Goal: Task Accomplishment & Management: Manage account settings

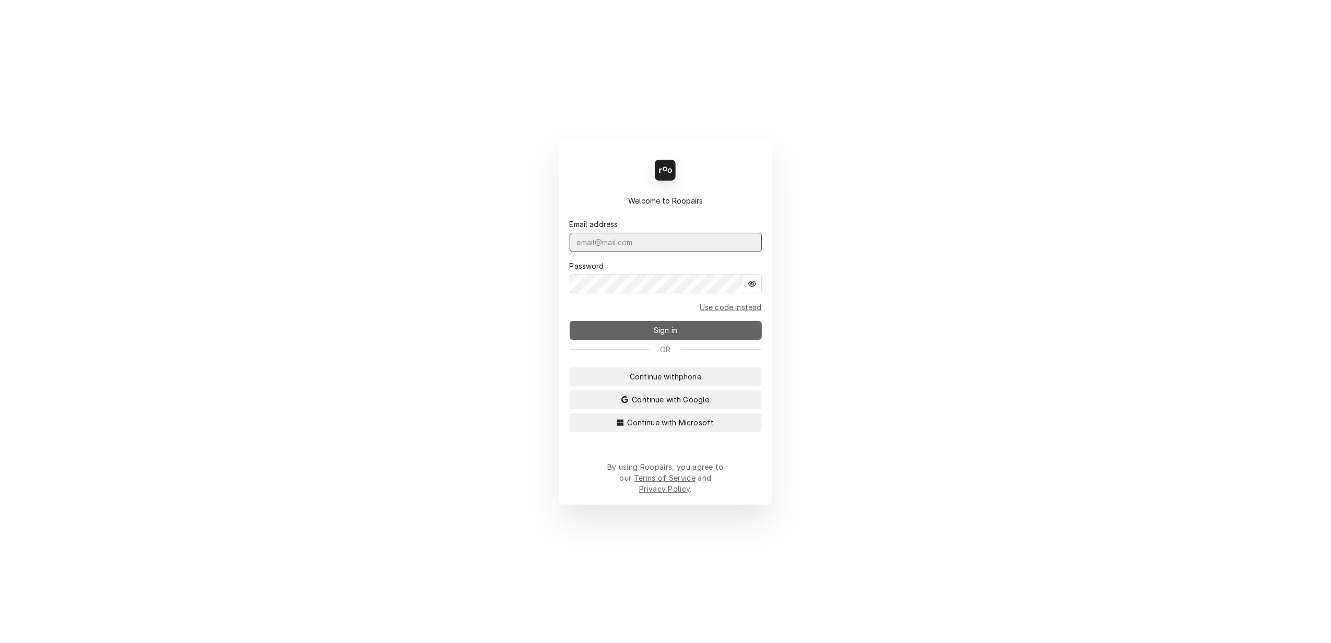
type input "lisa.techsolutions@aol.com"
click at [660, 333] on span "Sign in" at bounding box center [666, 330] width 28 height 11
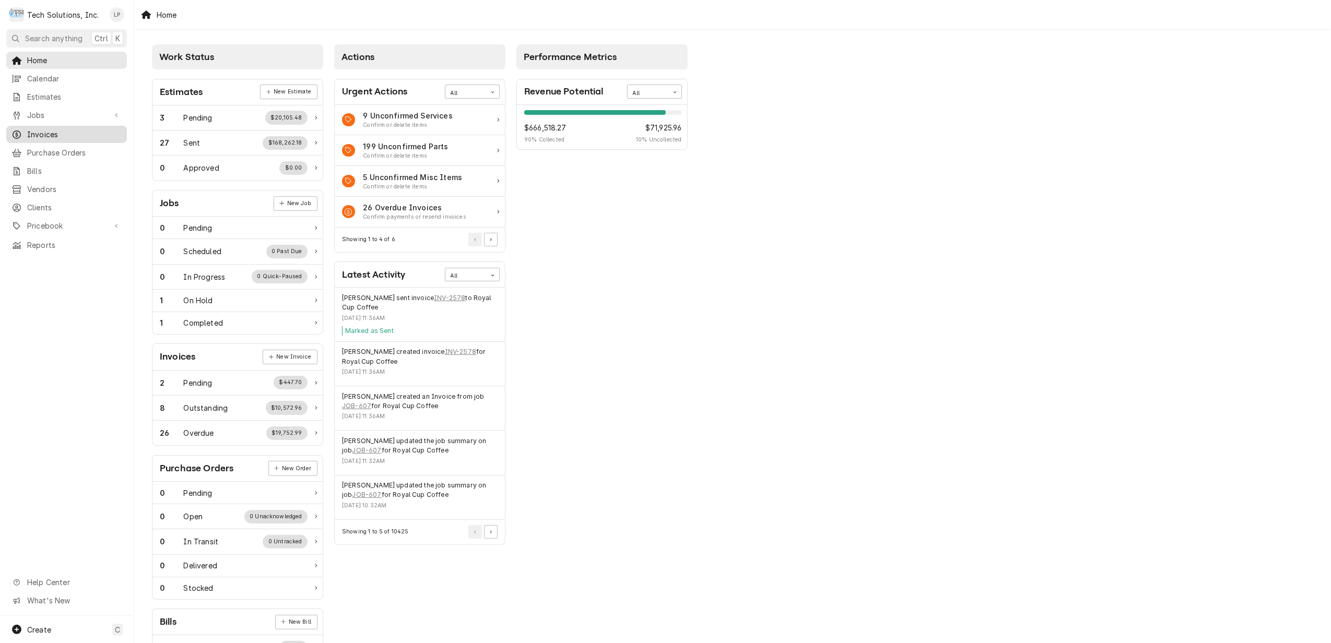
click at [34, 129] on span "Invoices" at bounding box center [74, 134] width 95 height 11
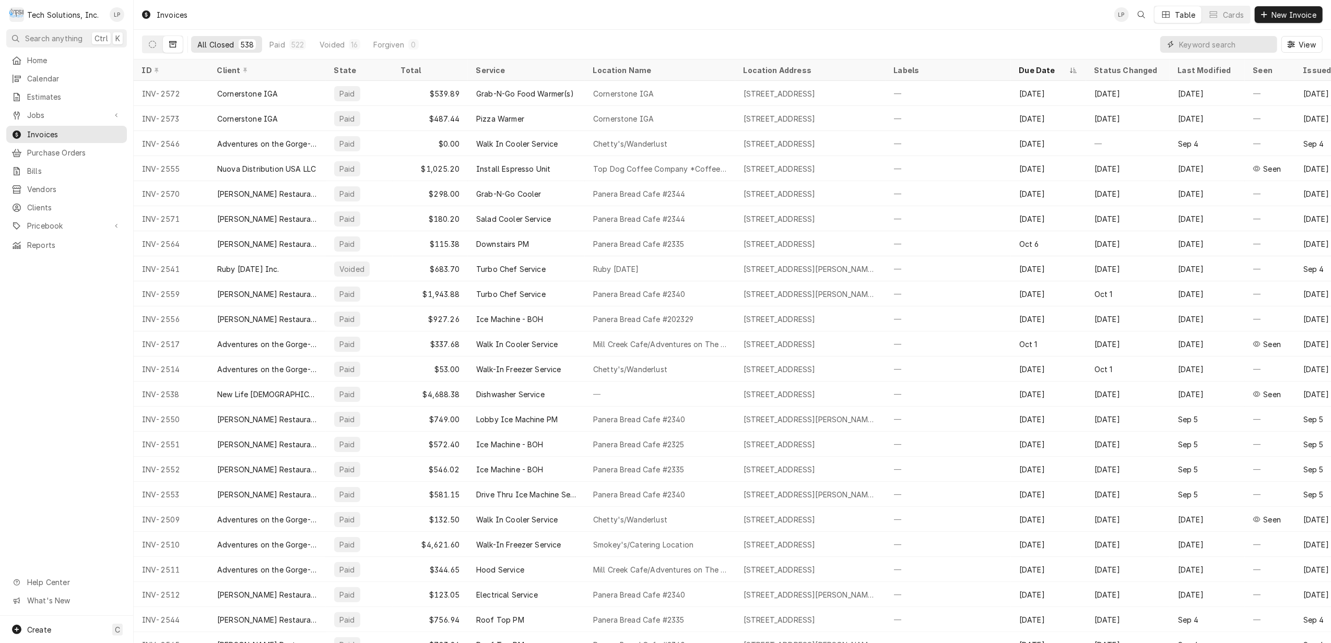
click at [1200, 41] on input "Dynamic Content Wrapper" at bounding box center [1225, 44] width 93 height 17
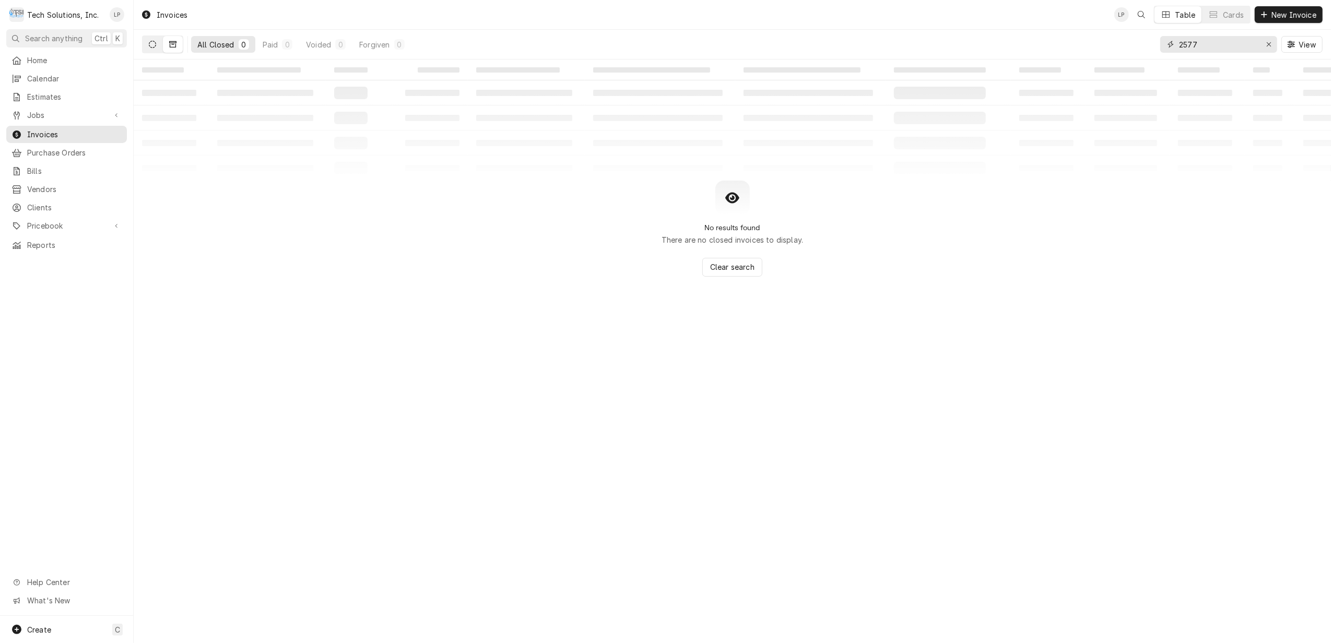
type input "2577"
click at [151, 49] on button "Dynamic Content Wrapper" at bounding box center [153, 44] width 20 height 17
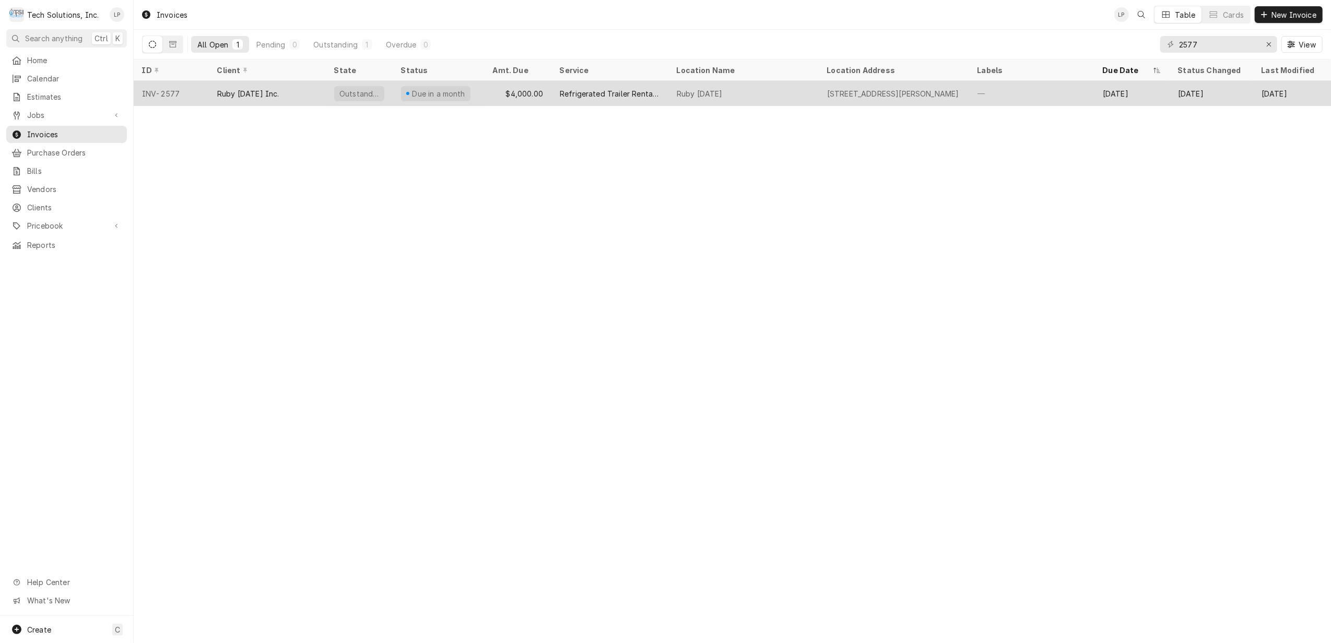
click at [486, 92] on div "$4,000.00" at bounding box center [518, 93] width 67 height 25
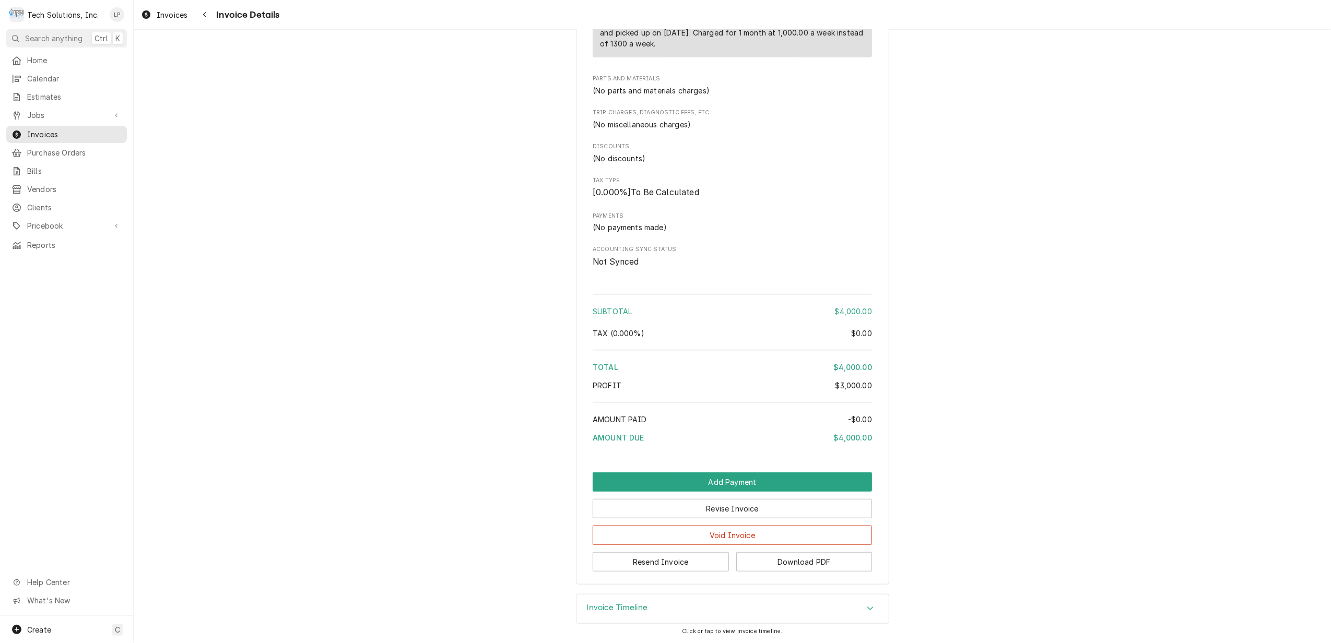
scroll to position [794, 0]
drag, startPoint x: 800, startPoint y: 510, endPoint x: 867, endPoint y: 506, distance: 66.4
click at [802, 508] on button "Revise Invoice" at bounding box center [732, 508] width 279 height 19
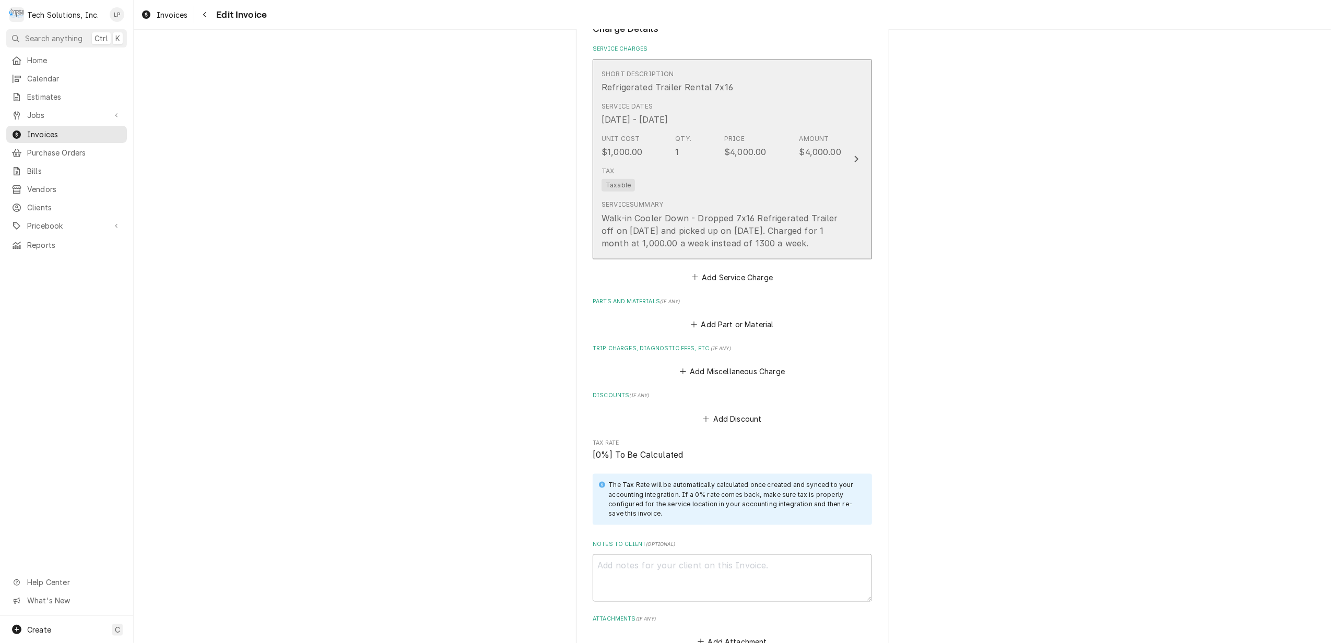
scroll to position [1183, 0]
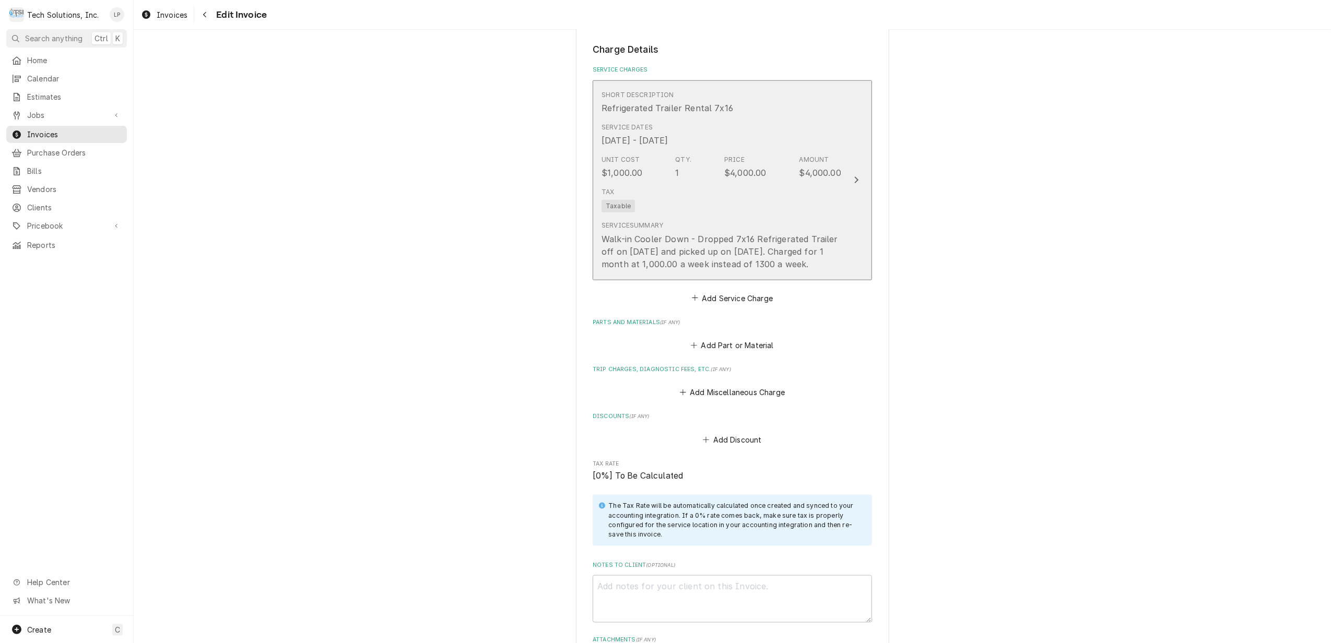
click at [855, 177] on icon "Update Line Item" at bounding box center [857, 180] width 4 height 7
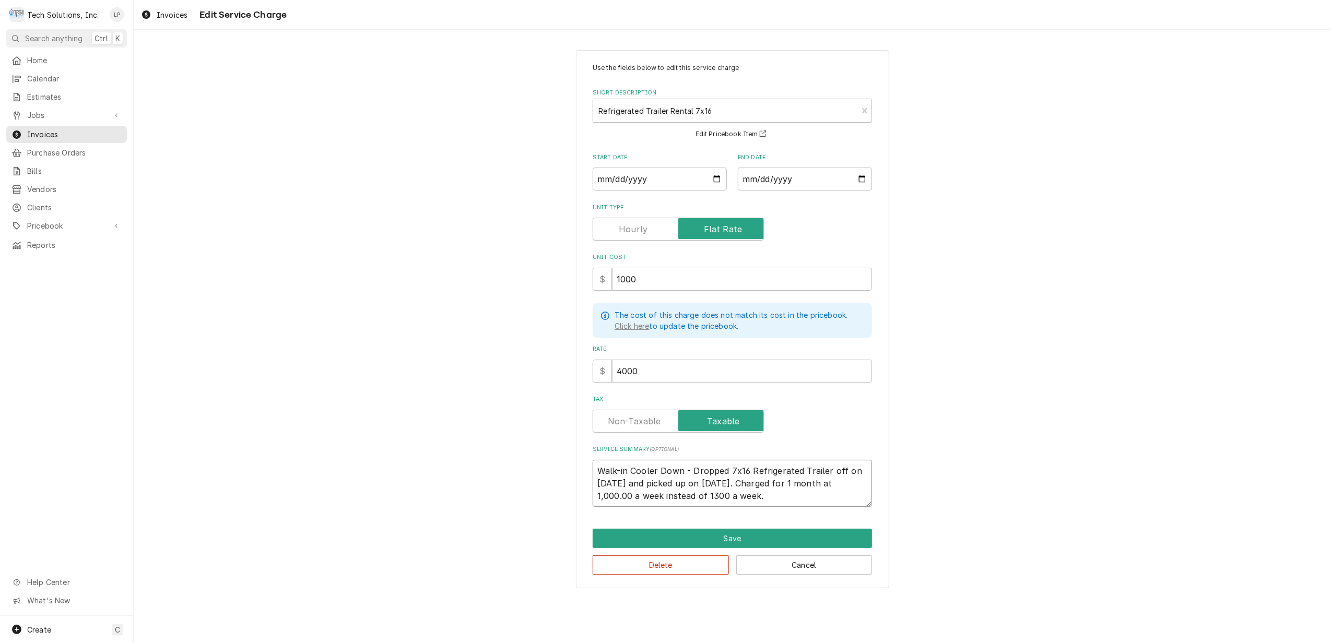
click at [792, 481] on textarea "Walk-in Cooler Down - Dropped 7x16 Refrigerated Trailer off on 8/30/25 and pick…" at bounding box center [732, 484] width 279 height 48
type textarea "x"
type textarea "Walk-in Cooler Down - Dropped 7x16 Refrigerated Trailer off on 8/30/25 and pick…"
type textarea "x"
type textarea "Walk-in Cooler Down - Dropped 7x16 Refrigerated Trailer off on 8/30/25 and pick…"
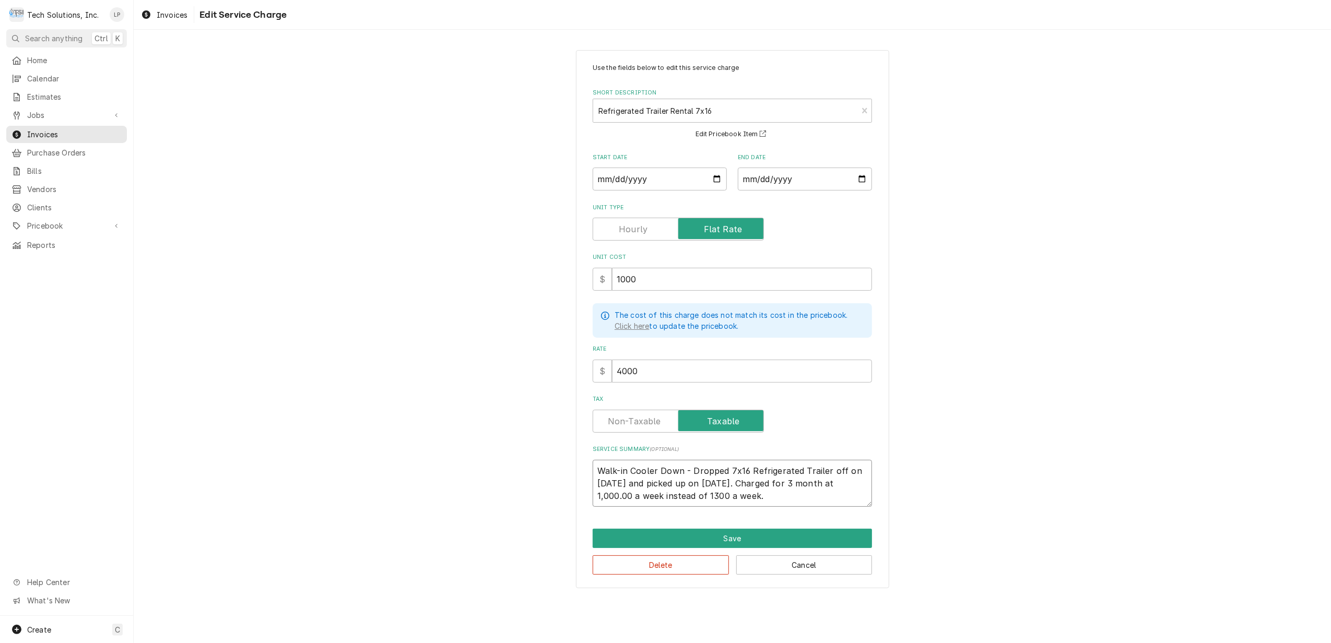
type textarea "x"
type textarea "Walk-in Cooler Down - Dropped 7x16 Refrigerated Trailer off on 8/30/25 and pick…"
type textarea "x"
type textarea "Walk-in Cooler Down - Dropped 7x16 Refrigerated Trailer off on 8/30/25 and pick…"
type textarea "x"
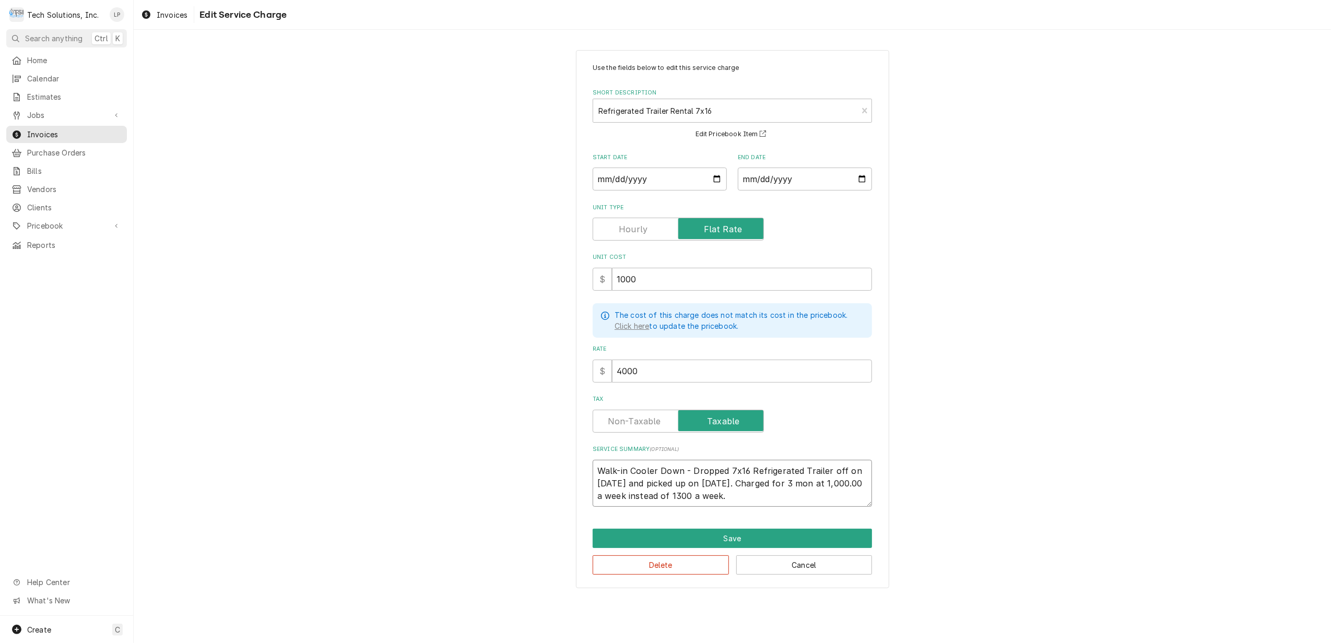
type textarea "Walk-in Cooler Down - Dropped 7x16 Refrigerated Trailer off on 8/30/25 and pick…"
type textarea "x"
type textarea "Walk-in Cooler Down - Dropped 7x16 Refrigerated Trailer off on 8/30/25 and pick…"
type textarea "x"
type textarea "Walk-in Cooler Down - Dropped 7x16 Refrigerated Trailer off on 8/30/25 and pick…"
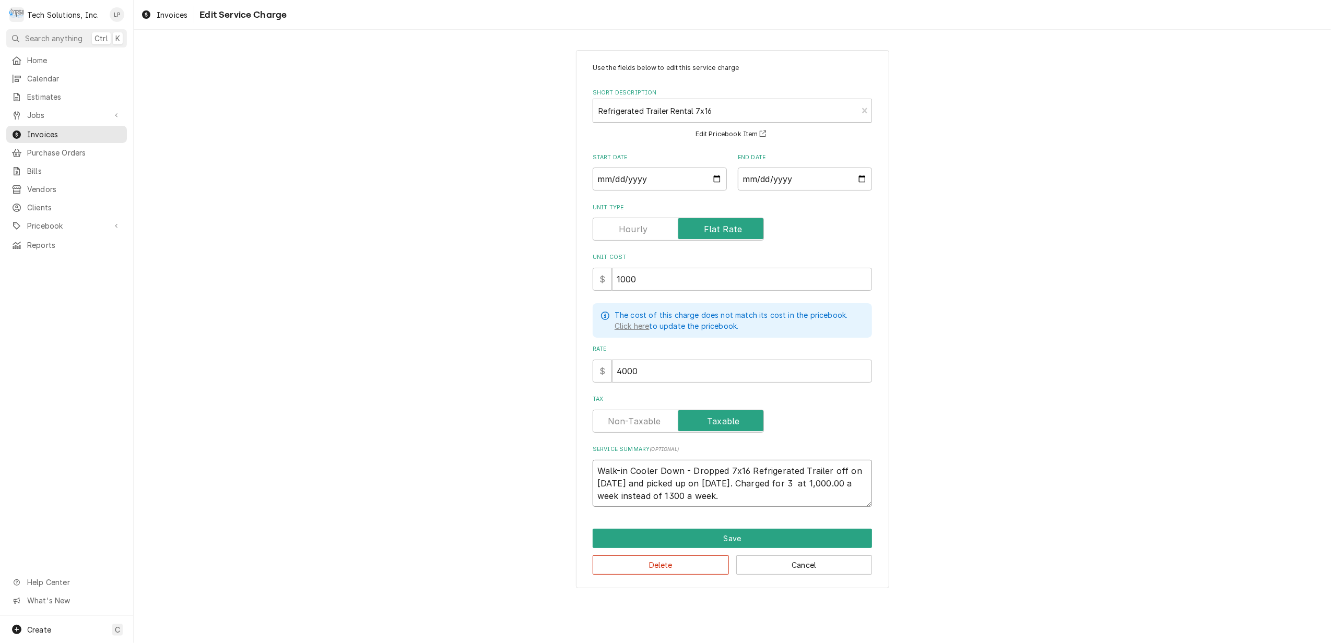
type textarea "x"
type textarea "Walk-in Cooler Down - Dropped 7x16 Refrigerated Trailer off on 8/30/25 and pick…"
type textarea "x"
type textarea "Walk-in Cooler Down - Dropped 7x16 Refrigerated Trailer off on 8/30/25 and pick…"
type textarea "x"
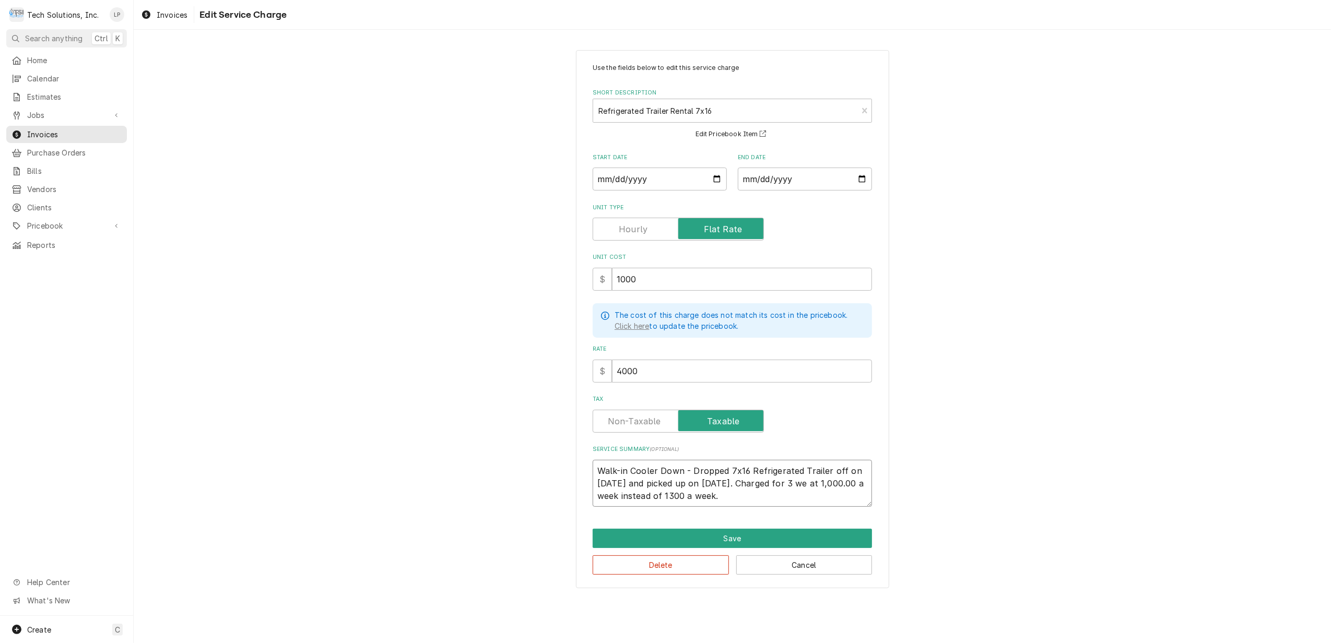
type textarea "Walk-in Cooler Down - Dropped 7x16 Refrigerated Trailer off on 8/30/25 and pick…"
type textarea "x"
type textarea "Walk-in Cooler Down - Dropped 7x16 Refrigerated Trailer off on 8/30/25 and pick…"
type textarea "x"
type textarea "Walk-in Cooler Down - Dropped 7x16 Refrigerated Trailer off on 8/30/25 and pick…"
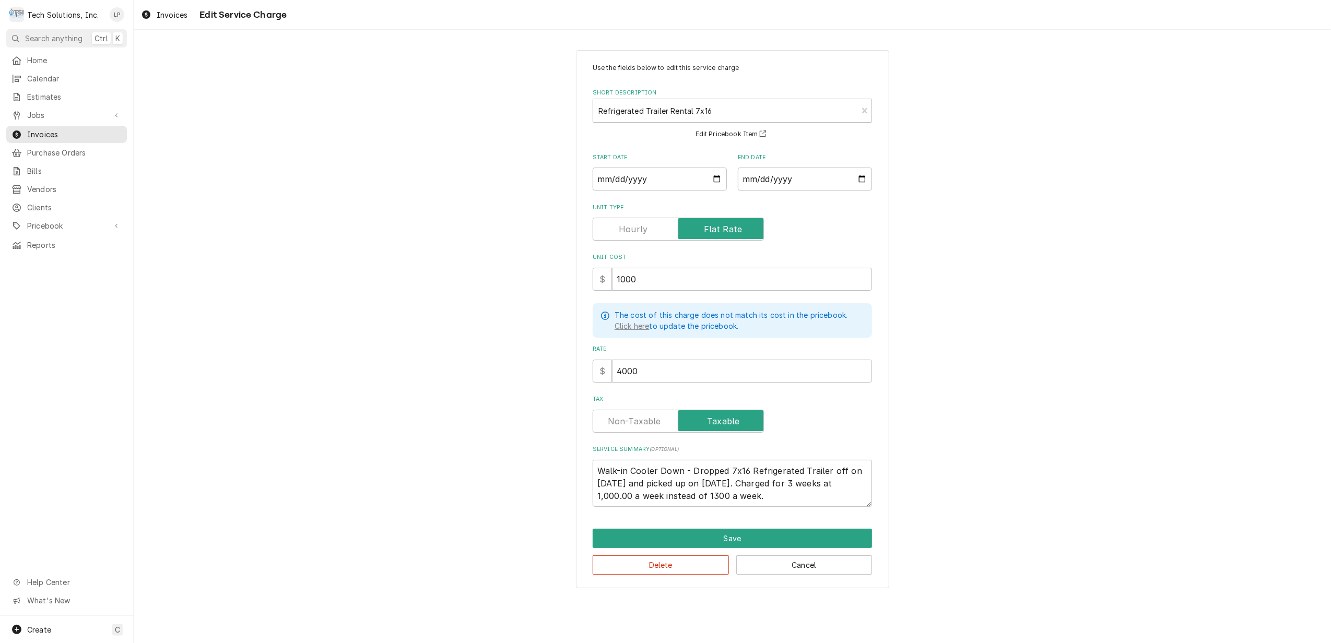
click at [886, 500] on div "Use the fields below to edit this service charge Short Description Refrigerated…" at bounding box center [732, 319] width 313 height 538
click at [642, 364] on input "4000" at bounding box center [742, 371] width 260 height 23
type textarea "x"
type input "400"
type textarea "x"
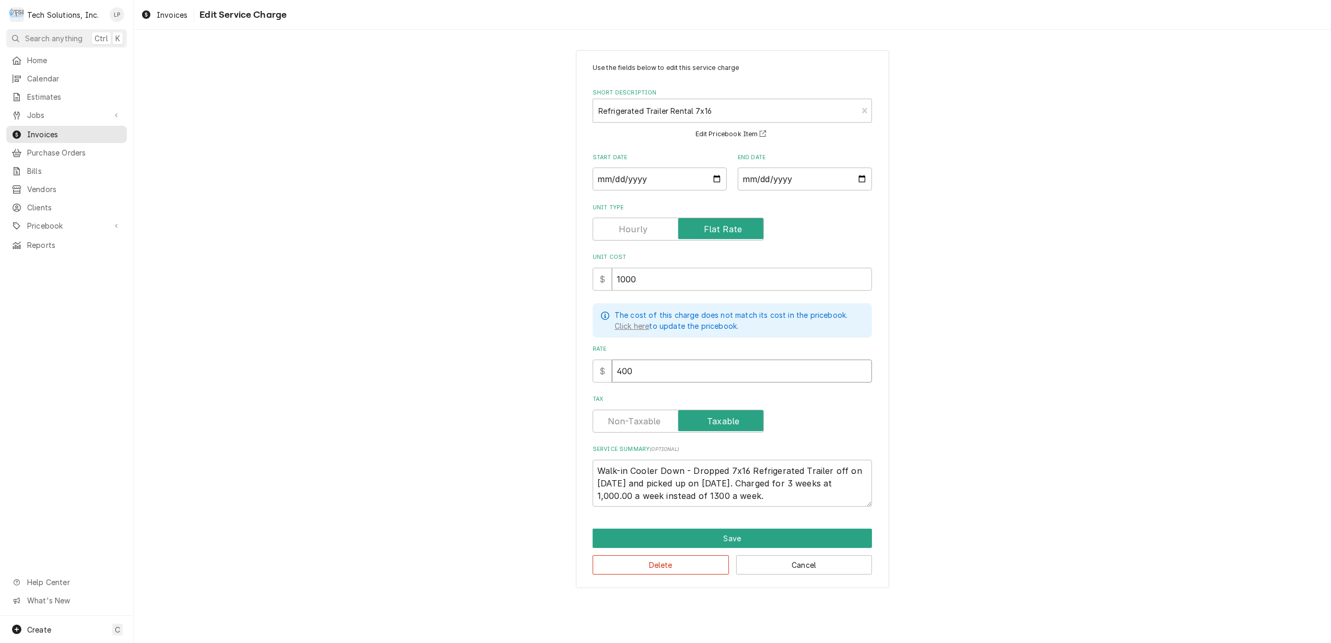
type input "40"
type textarea "x"
type input "4"
type textarea "x"
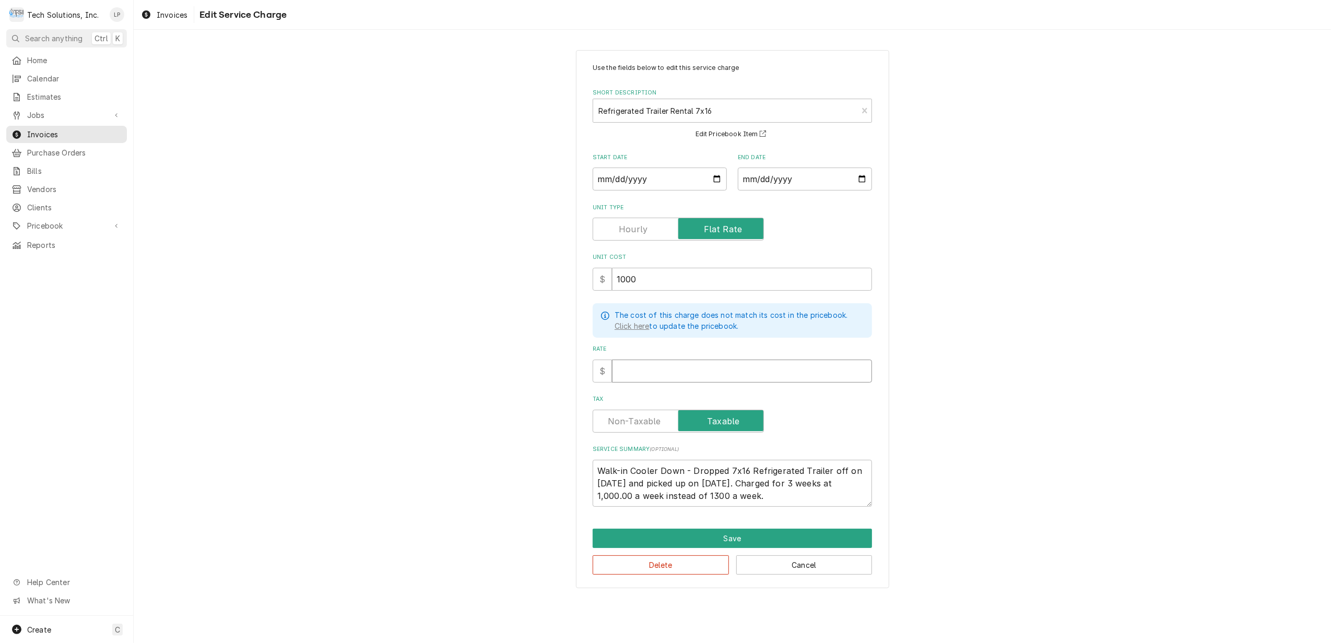
type input "3"
type textarea "x"
type input "30"
type textarea "x"
type input "300"
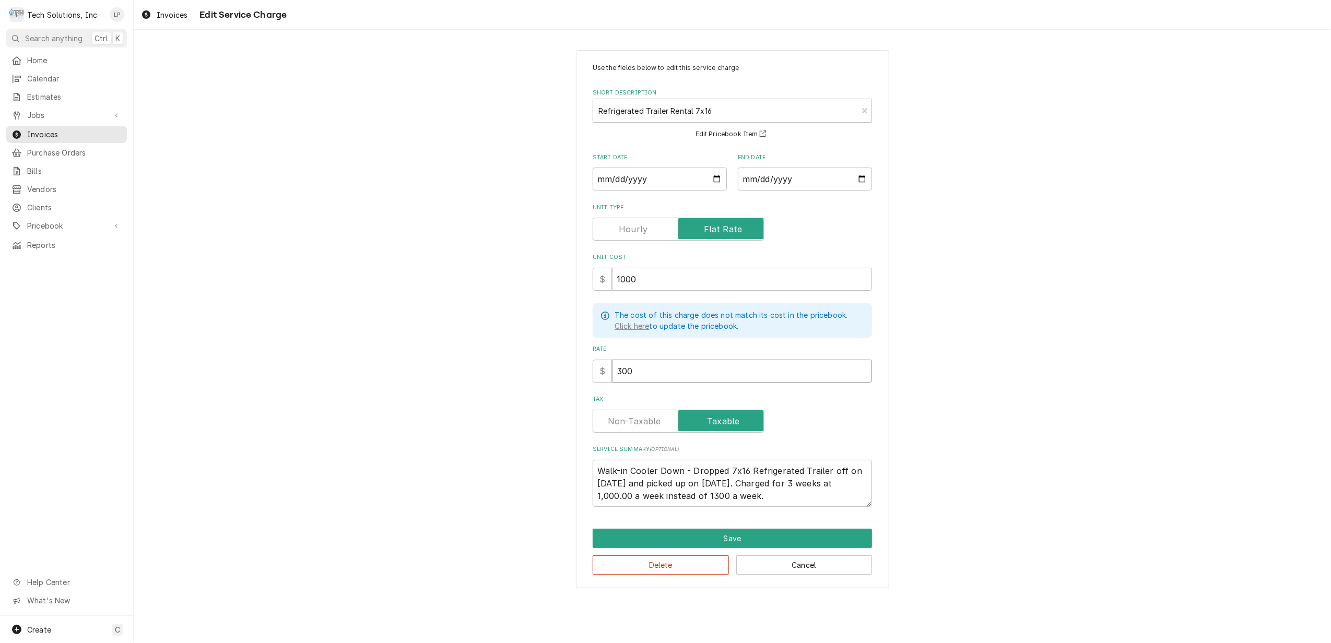
type textarea "x"
type input "3000"
click at [807, 399] on label "Tax" at bounding box center [732, 399] width 279 height 8
click at [735, 540] on button "Save" at bounding box center [732, 538] width 279 height 19
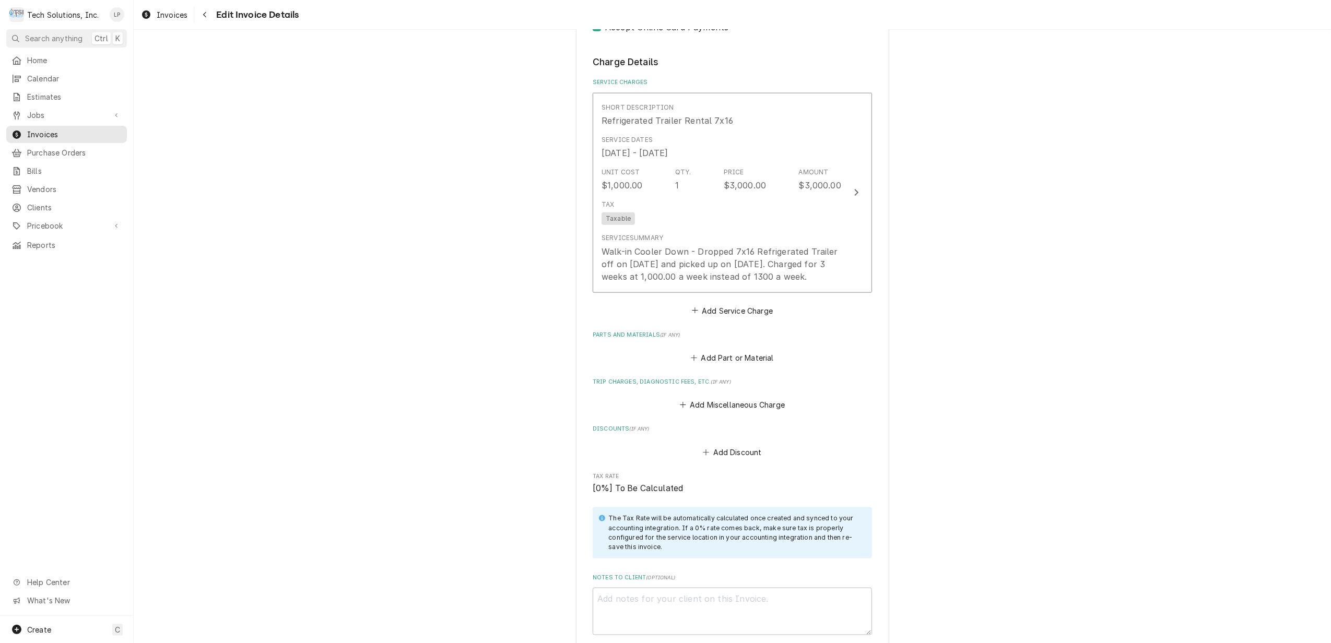
scroll to position [1171, 0]
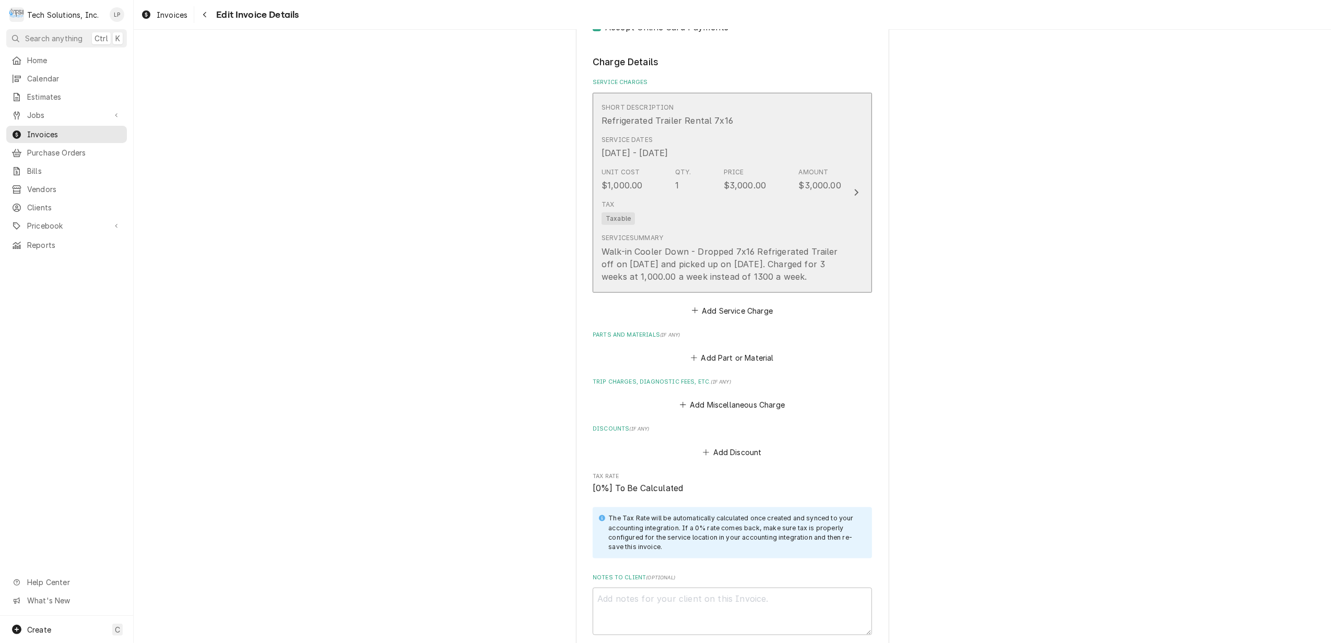
click at [854, 188] on icon "Update Line Item" at bounding box center [856, 192] width 5 height 8
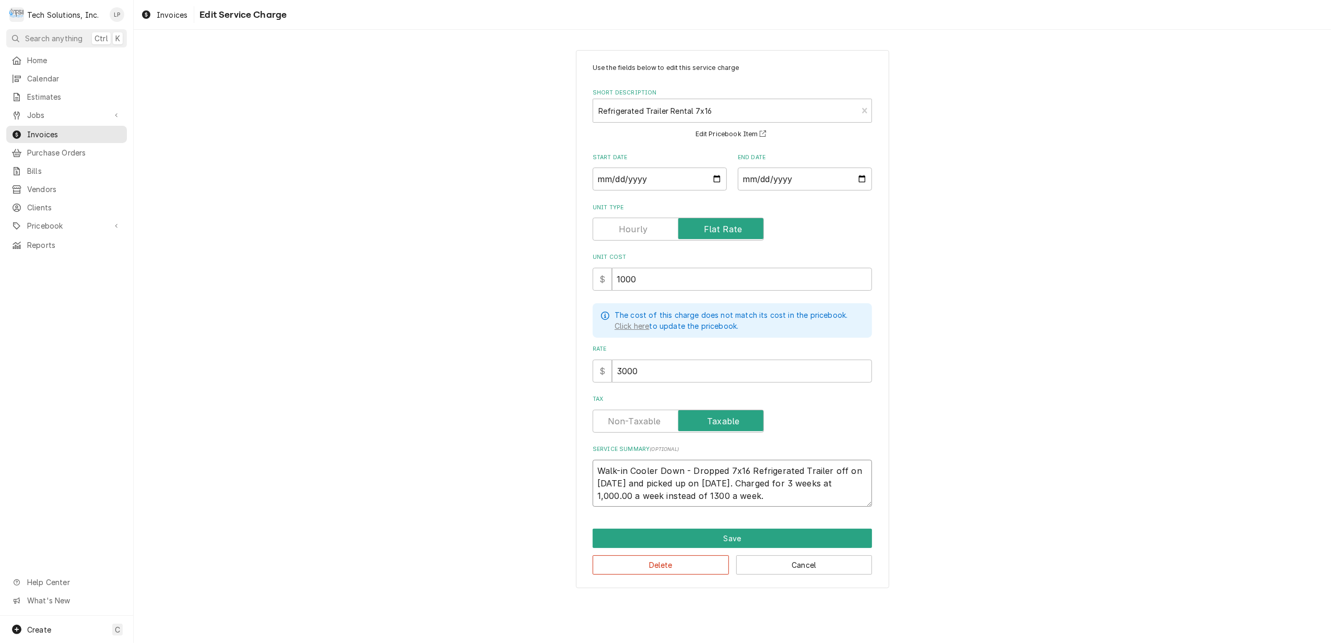
click at [761, 496] on textarea "Walk-in Cooler Down - Dropped 7x16 Refrigerated Trailer off on 8/30/25 and pick…" at bounding box center [732, 484] width 279 height 48
type textarea "x"
type textarea "Walk-in Cooler Down - Dropped 7x16 Refrigerated Trailer off on 8/30/25 and pick…"
type textarea "x"
type textarea "Walk-in Cooler Down - Dropped 7x16 Refrigerated Trailer off on 8/30/25 and pick…"
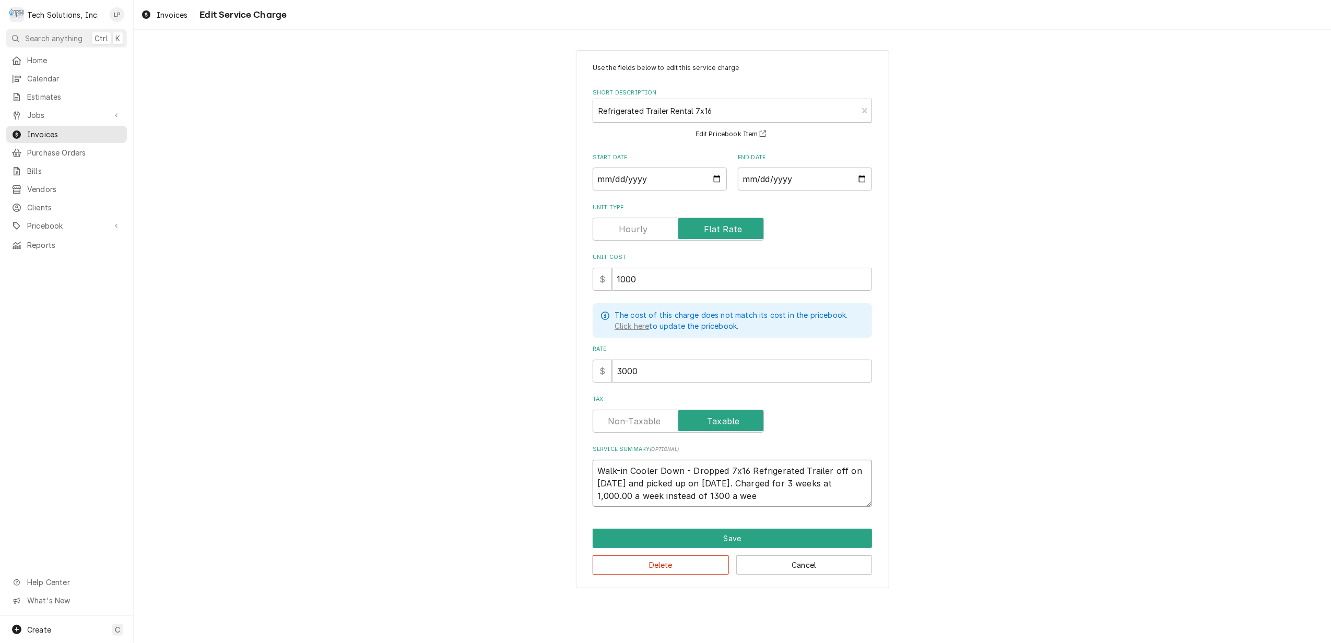
type textarea "x"
type textarea "Walk-in Cooler Down - Dropped 7x16 Refrigerated Trailer off on 8/30/25 and pick…"
type textarea "x"
type textarea "Walk-in Cooler Down - Dropped 7x16 Refrigerated Trailer off on 8/30/25 and pick…"
type textarea "x"
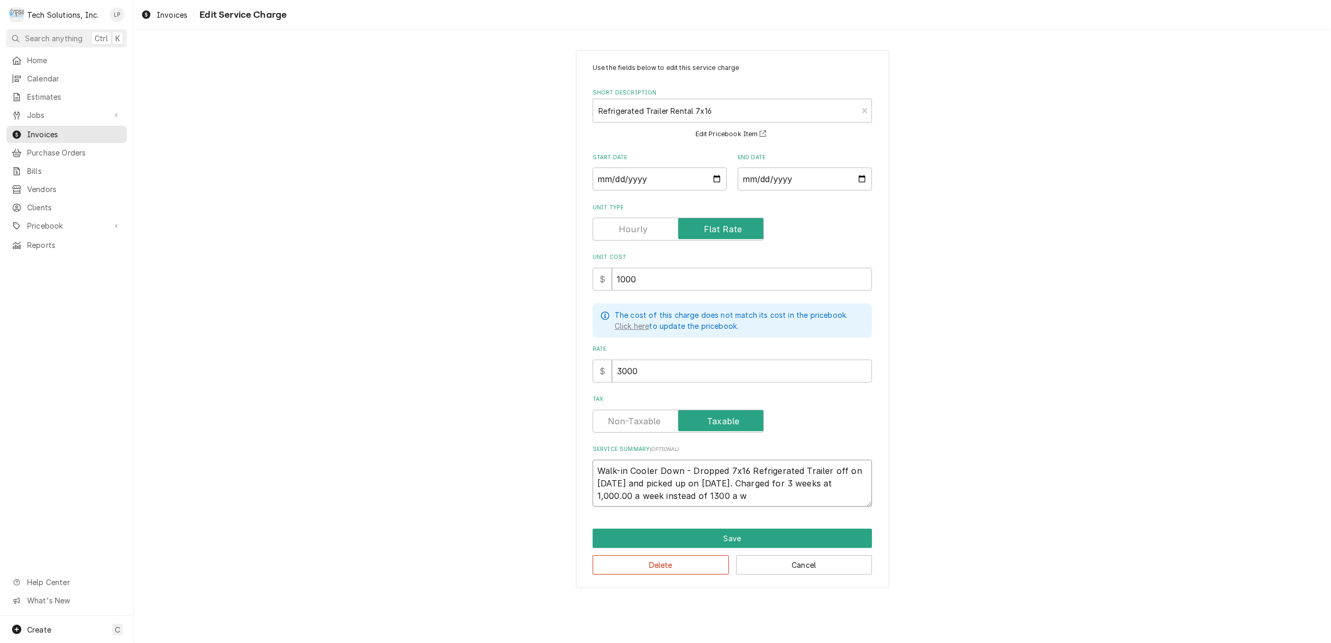
type textarea "Walk-in Cooler Down - Dropped 7x16 Refrigerated Trailer off on 8/30/25 and pick…"
type textarea "x"
type textarea "Walk-in Cooler Down - Dropped 7x16 Refrigerated Trailer off on 8/30/25 and pick…"
type textarea "x"
type textarea "Walk-in Cooler Down - Dropped 7x16 Refrigerated Trailer off on 8/30/25 and pick…"
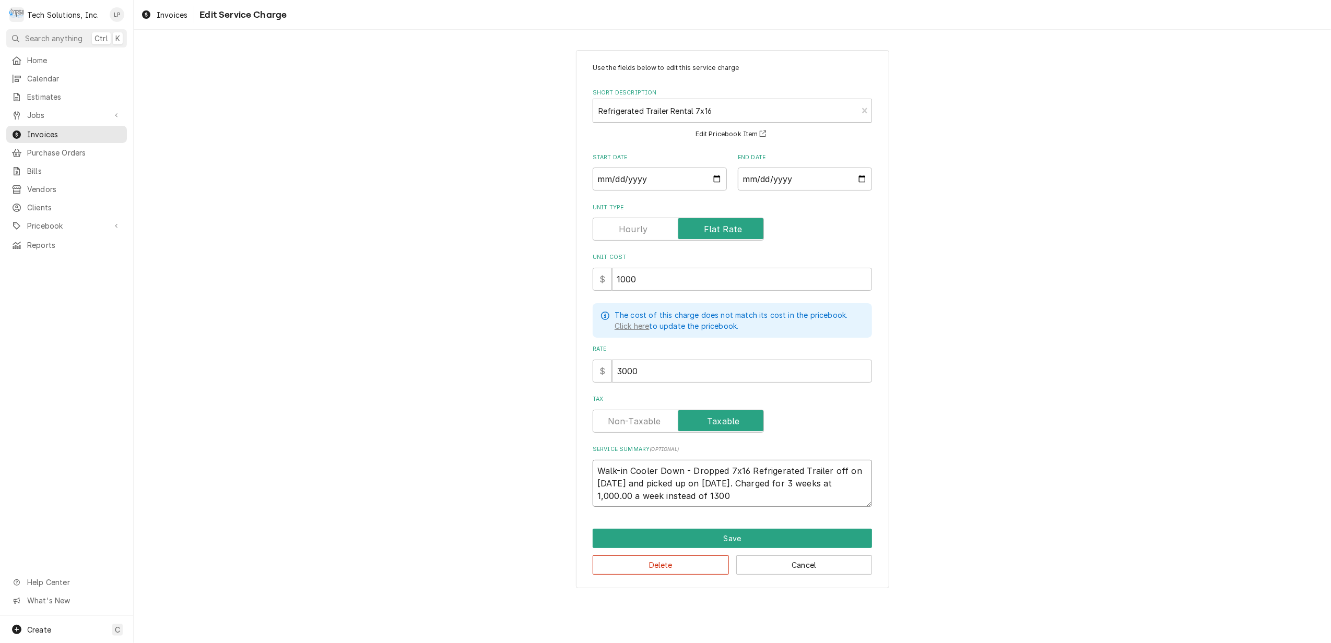
type textarea "x"
type textarea "Walk-in Cooler Down - Dropped 7x16 Refrigerated Trailer off on 8/30/25 and pick…"
type textarea "x"
type textarea "Walk-in Cooler Down - Dropped 7x16 Refrigerated Trailer off on 8/30/25 and pick…"
type textarea "x"
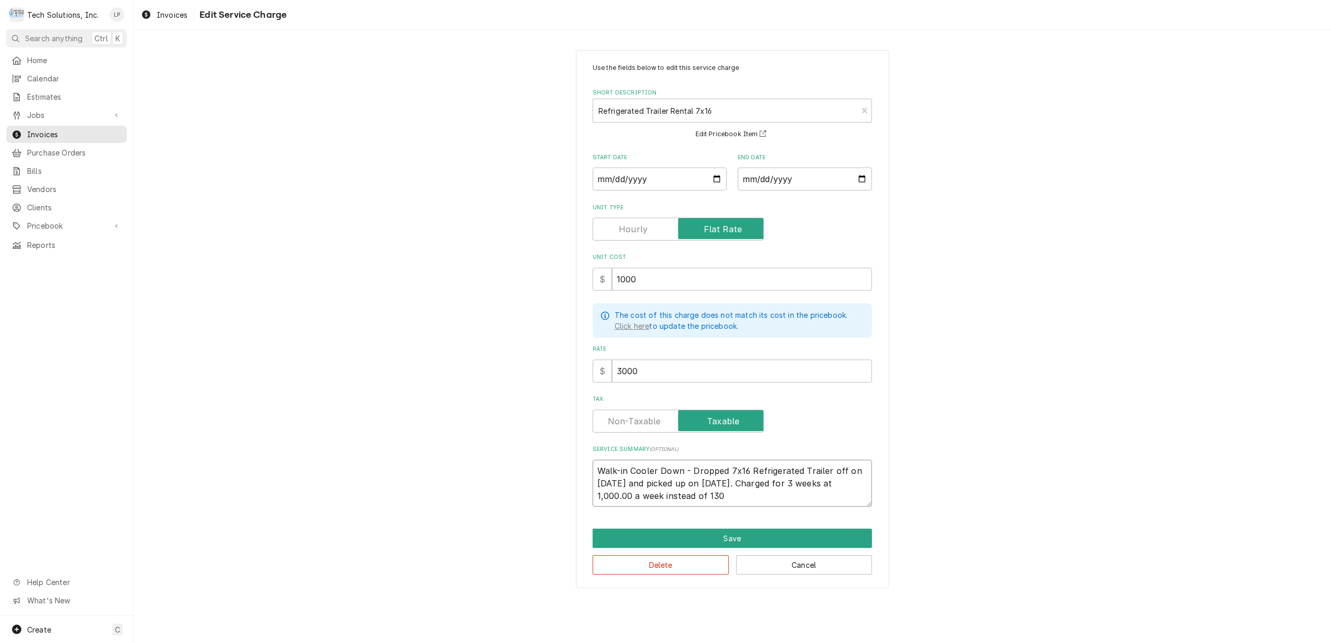
type textarea "Walk-in Cooler Down - Dropped 7x16 Refrigerated Trailer off on 8/30/25 and pick…"
type textarea "x"
type textarea "Walk-in Cooler Down - Dropped 7x16 Refrigerated Trailer off on 8/30/25 and pick…"
type textarea "x"
type textarea "Walk-in Cooler Down - Dropped 7x16 Refrigerated Trailer off on 8/30/25 and pick…"
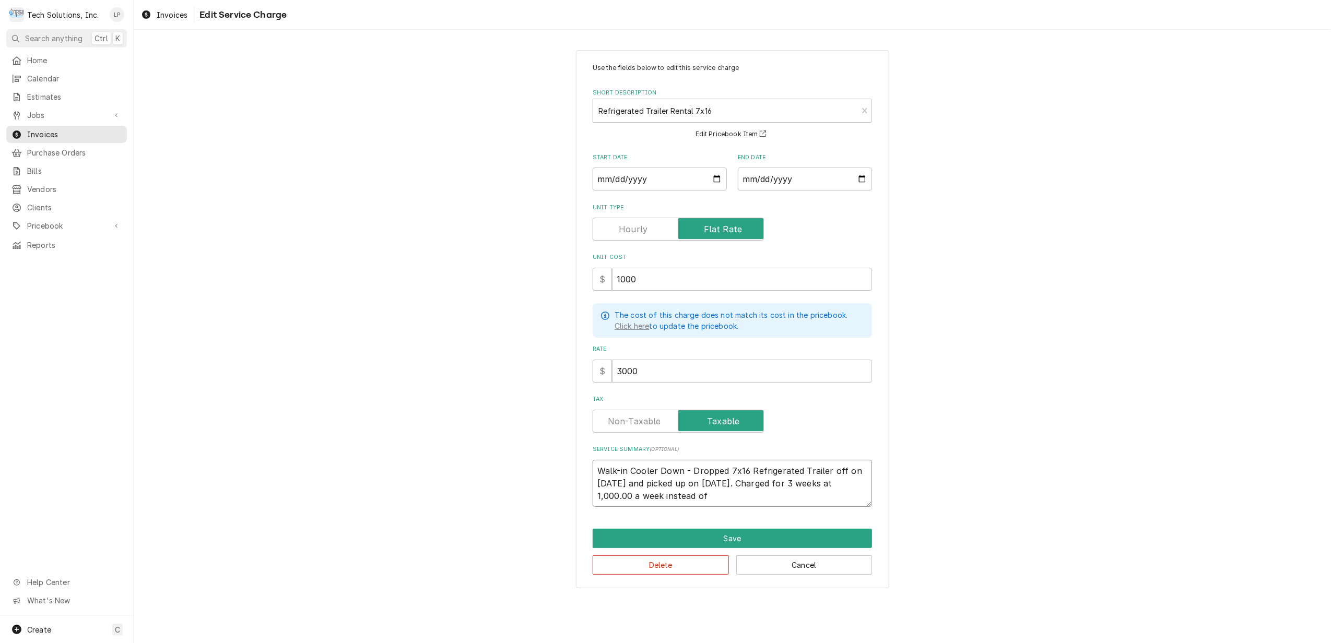
type textarea "x"
type textarea "Walk-in Cooler Down - Dropped 7x16 Refrigerated Trailer off on 8/30/25 and pick…"
type textarea "x"
type textarea "Walk-in Cooler Down - Dropped 7x16 Refrigerated Trailer off on 8/30/25 and pick…"
type textarea "x"
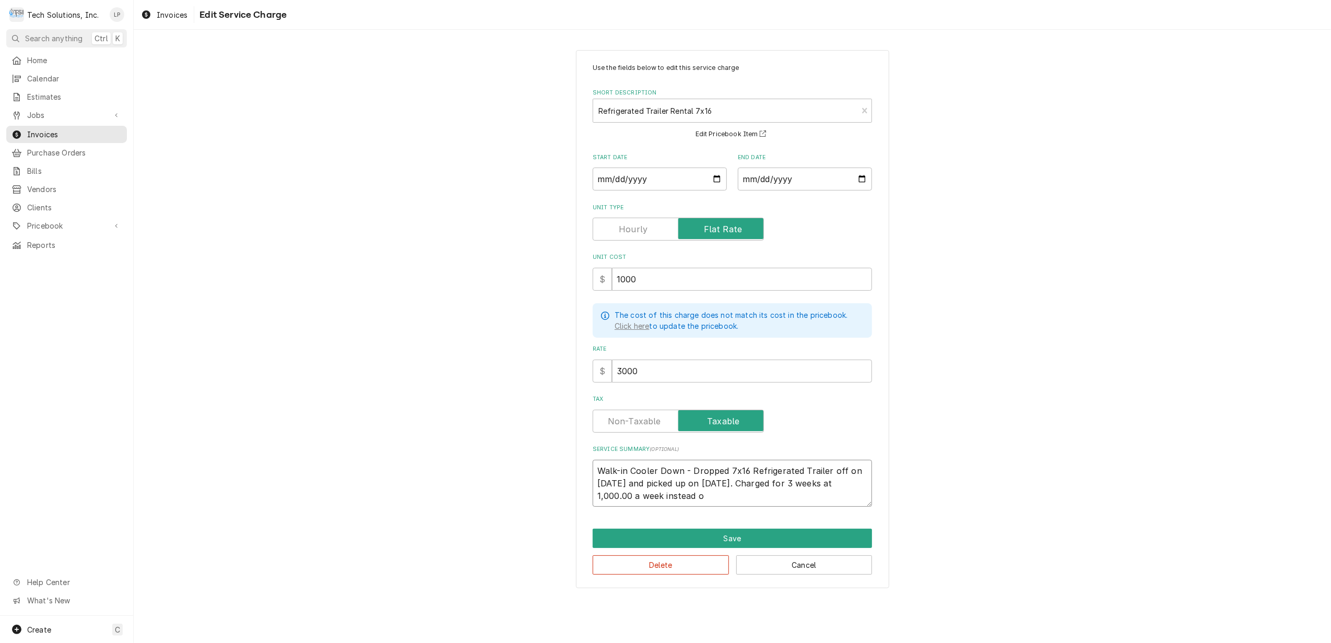
type textarea "Walk-in Cooler Down - Dropped 7x16 Refrigerated Trailer off on 8/30/25 and pick…"
type textarea "x"
type textarea "Walk-in Cooler Down - Dropped 7x16 Refrigerated Trailer off on 8/30/25 and pick…"
type textarea "x"
type textarea "Walk-in Cooler Down - Dropped 7x16 Refrigerated Trailer off on 8/30/25 and pick…"
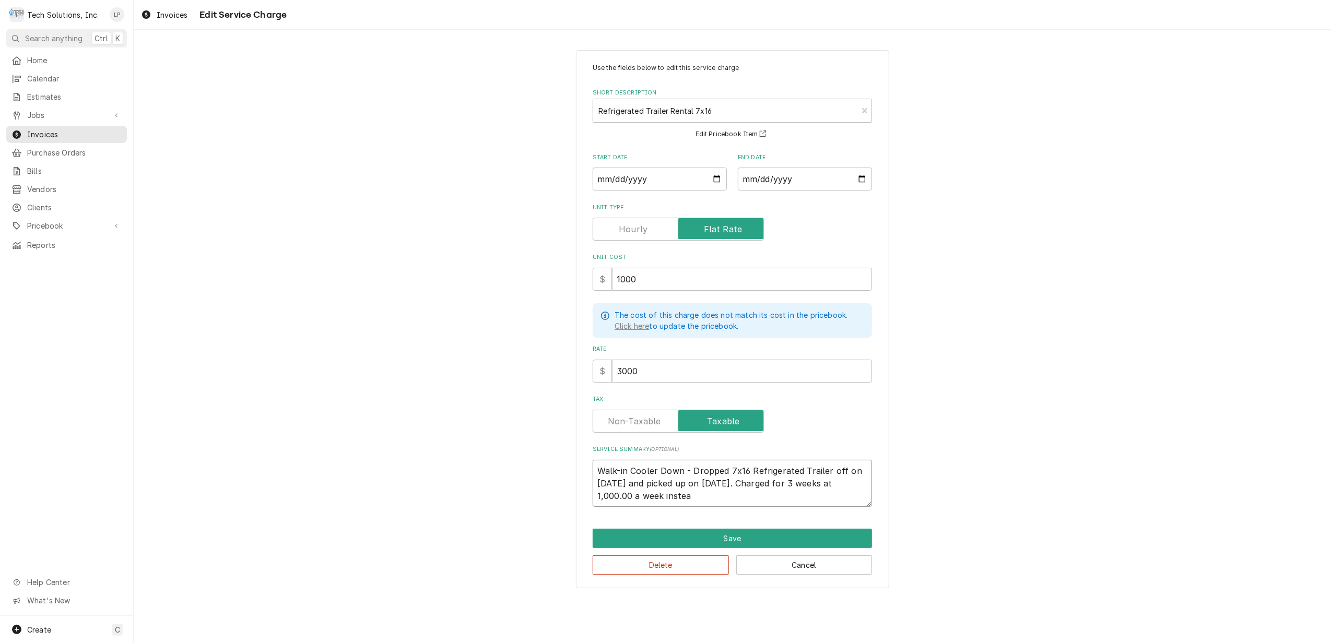
type textarea "x"
type textarea "Walk-in Cooler Down - Dropped 7x16 Refrigerated Trailer off on 8/30/25 and pick…"
type textarea "x"
type textarea "Walk-in Cooler Down - Dropped 7x16 Refrigerated Trailer off on 8/30/25 and pick…"
type textarea "x"
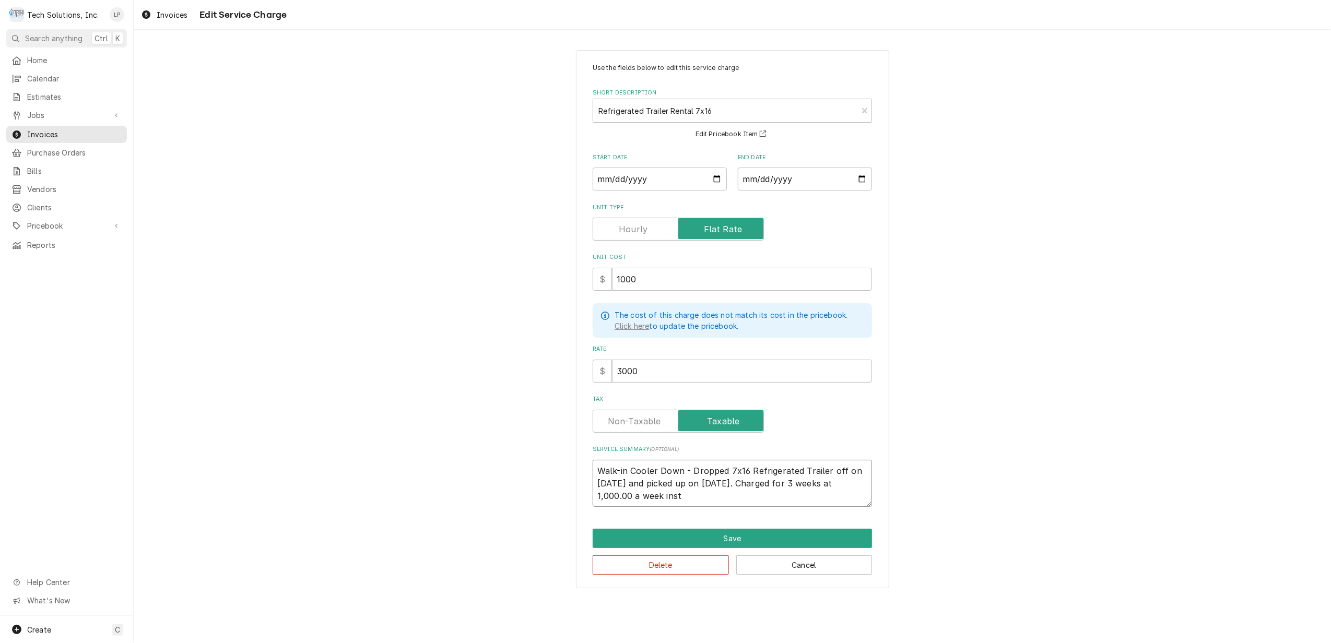
type textarea "Walk-in Cooler Down - Dropped 7x16 Refrigerated Trailer off on 8/30/25 and pick…"
type textarea "x"
type textarea "Walk-in Cooler Down - Dropped 7x16 Refrigerated Trailer off on 8/30/25 and pick…"
type textarea "x"
type textarea "Walk-in Cooler Down - Dropped 7x16 Refrigerated Trailer off on 8/30/25 and pick…"
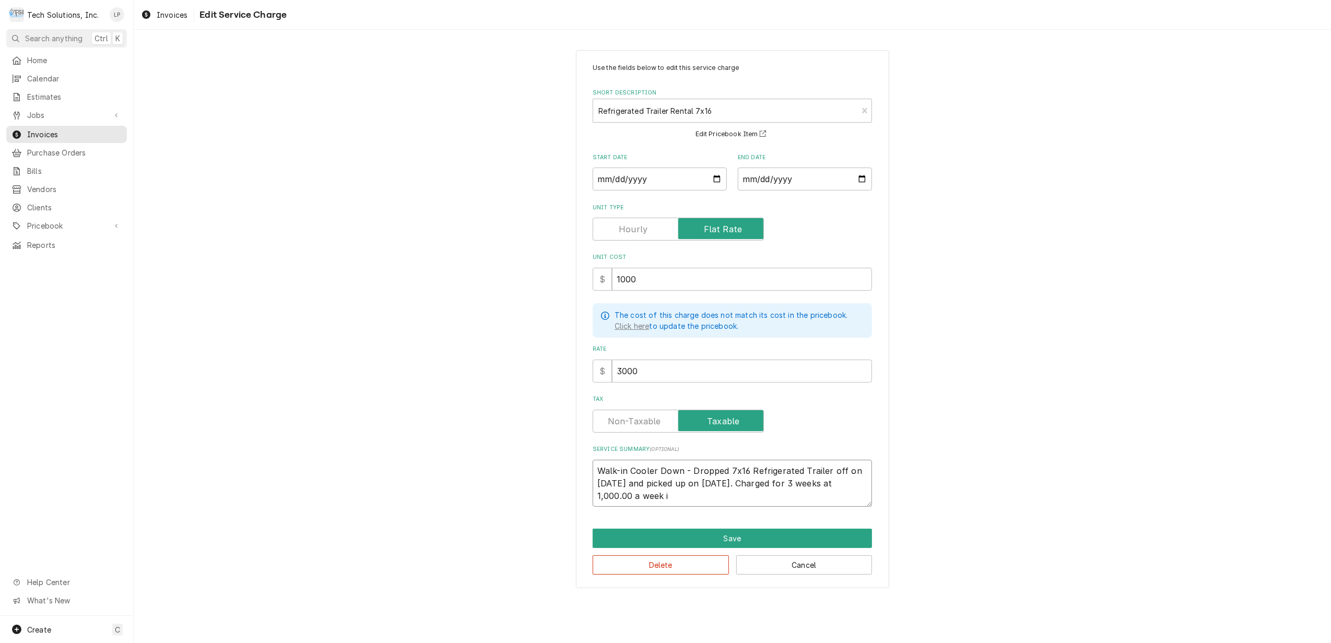
type textarea "x"
type textarea "Walk-in Cooler Down - Dropped 7x16 Refrigerated Trailer off on 8/30/25 and pick…"
type textarea "x"
type textarea "Walk-in Cooler Down - Dropped 7x16 Refrigerated Trailer off on 8/30/25 and pick…"
type textarea "x"
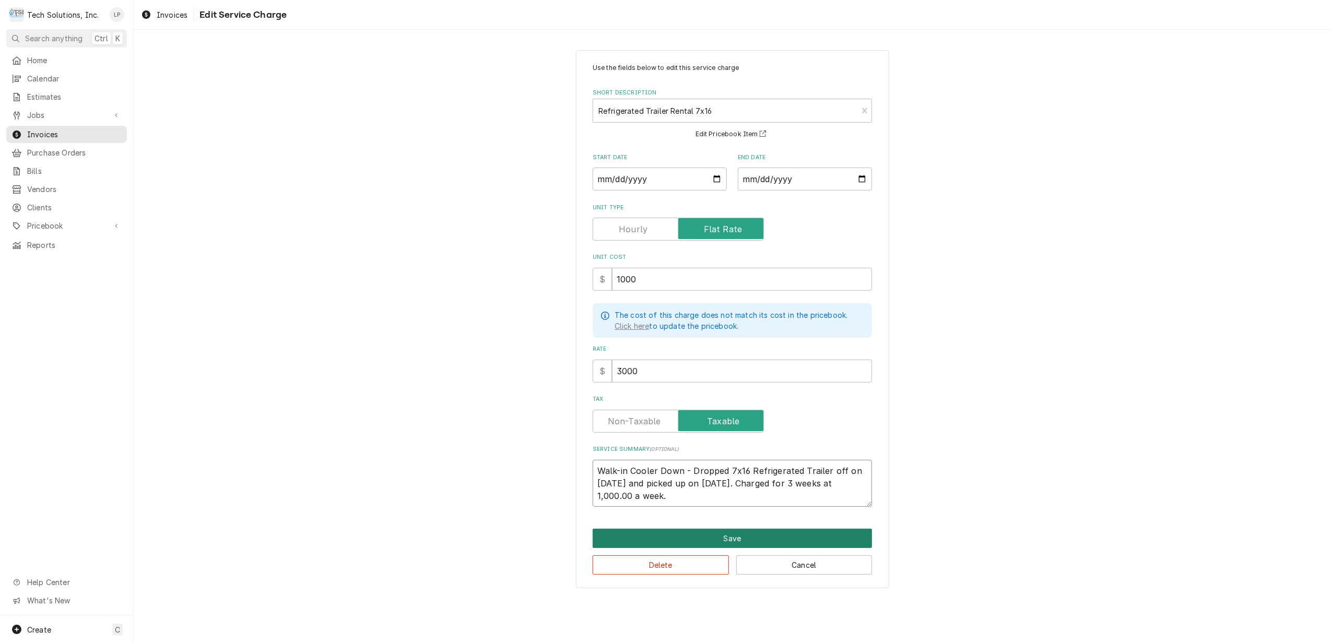
type textarea "Walk-in Cooler Down - Dropped 7x16 Refrigerated Trailer off on 8/30/25 and pick…"
click at [730, 542] on button "Save" at bounding box center [732, 538] width 279 height 19
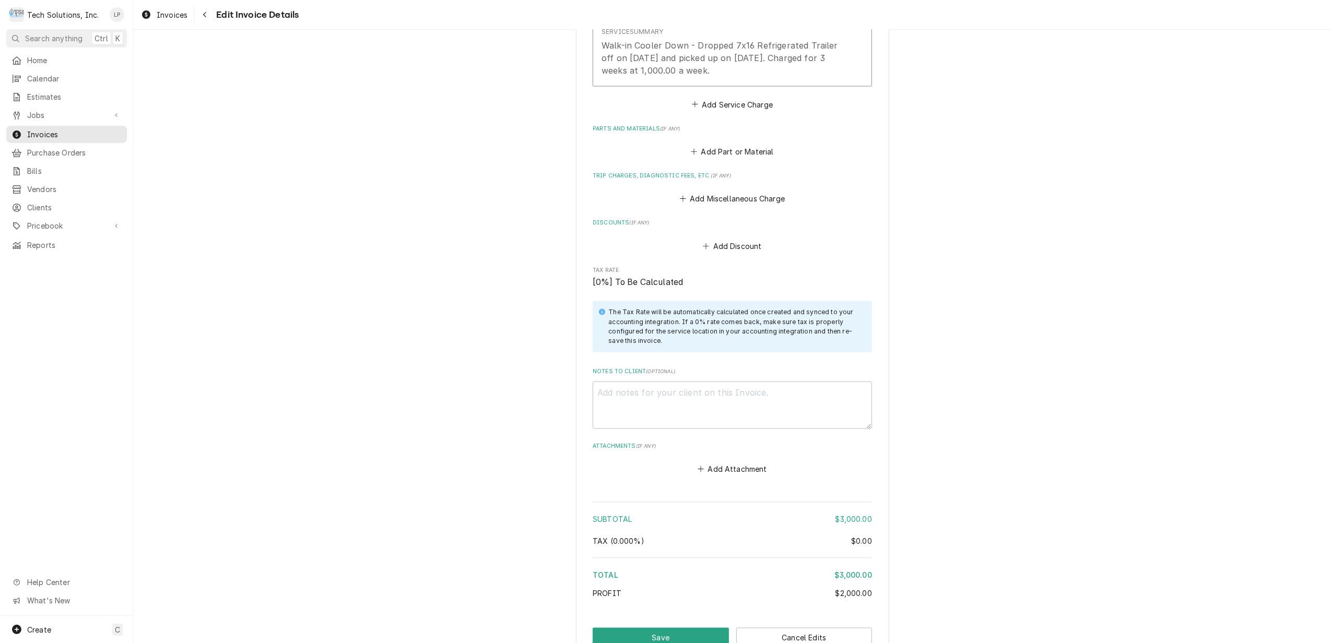
scroll to position [1379, 0]
click at [657, 626] on button "Save" at bounding box center [661, 635] width 136 height 19
type textarea "x"
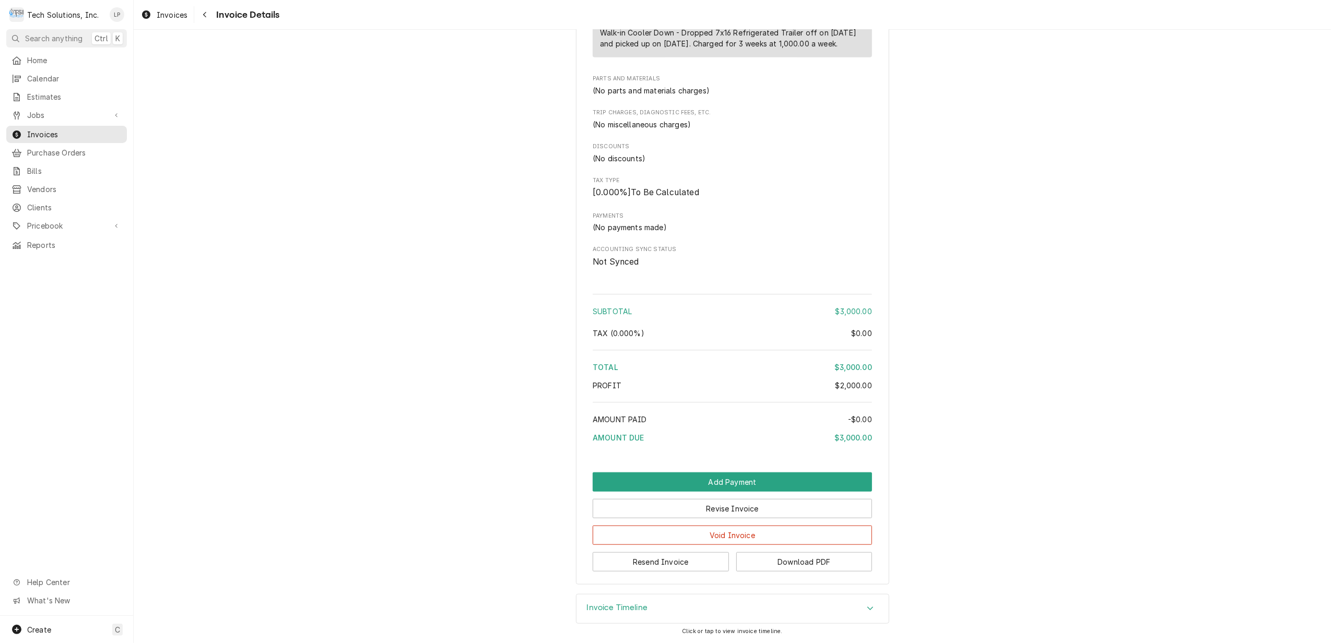
scroll to position [783, 0]
click at [780, 564] on button "Download PDF" at bounding box center [804, 561] width 136 height 19
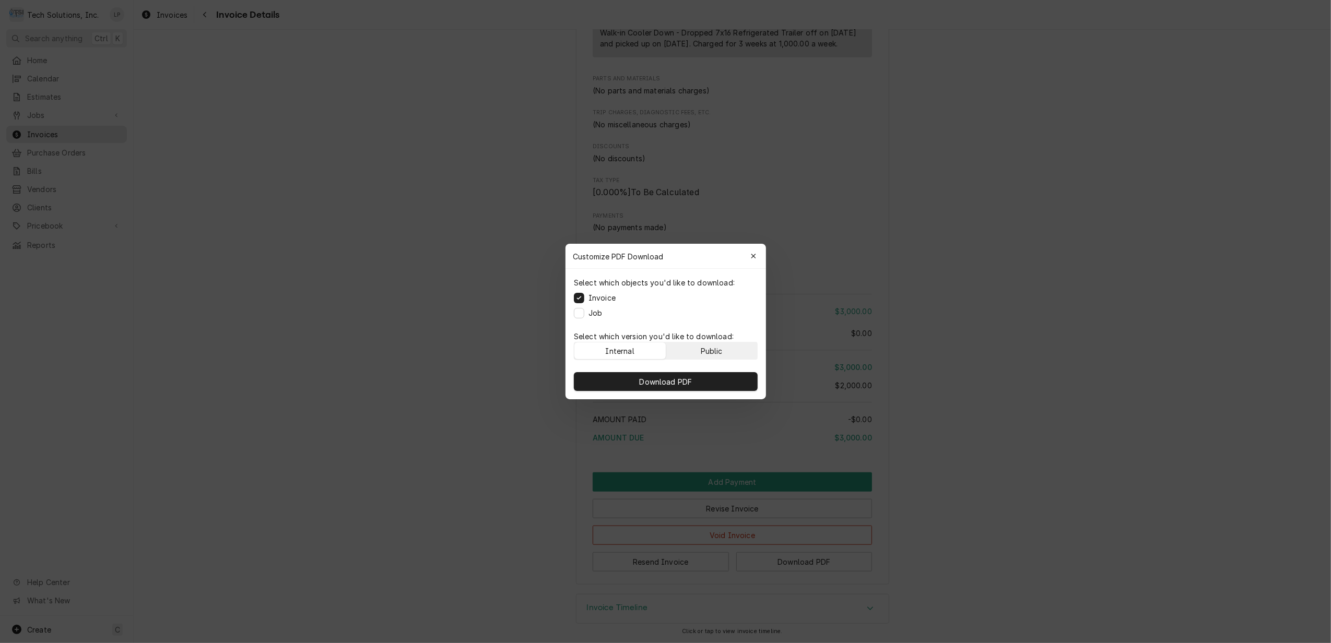
click at [721, 349] on div "Public" at bounding box center [711, 351] width 22 height 11
click at [681, 380] on span "Download PDF" at bounding box center [665, 381] width 57 height 11
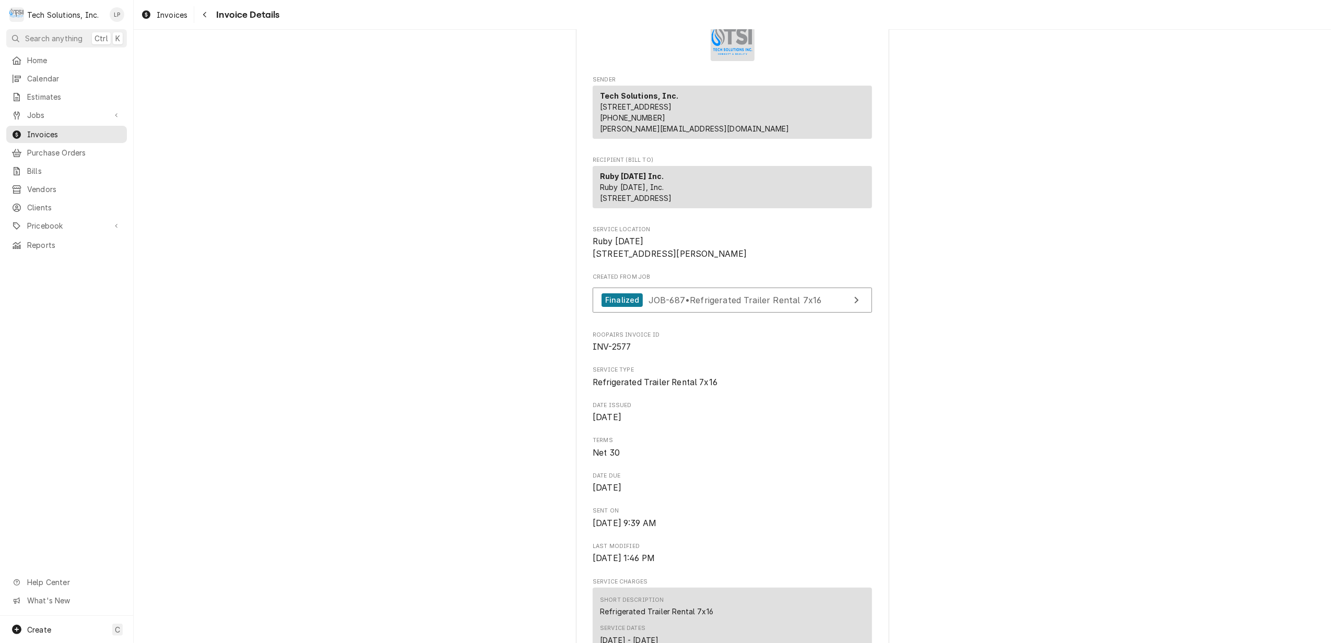
scroll to position [0, 0]
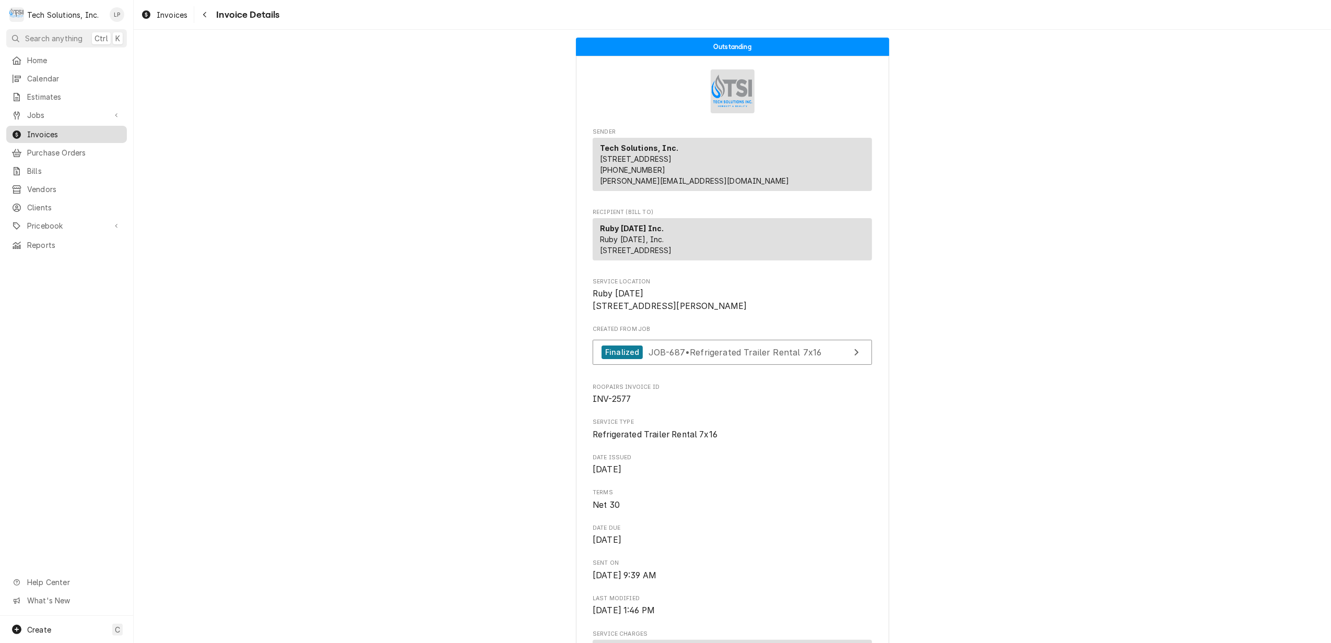
click at [46, 130] on span "Invoices" at bounding box center [74, 134] width 95 height 11
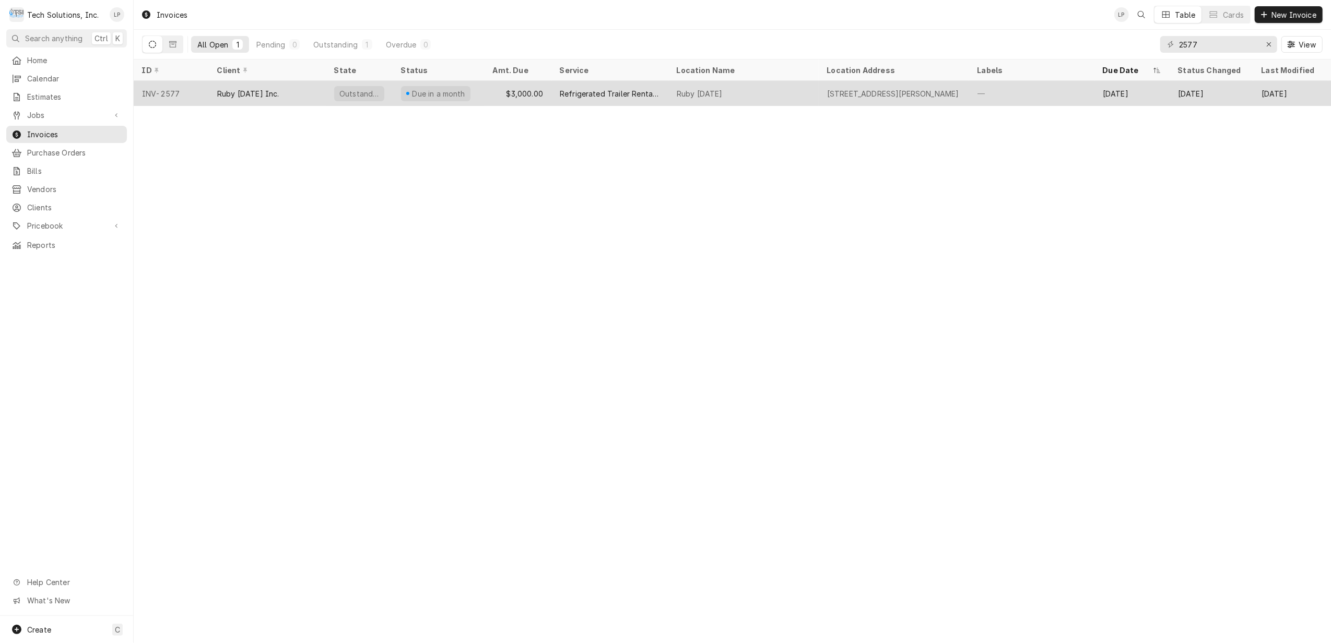
click at [480, 91] on div "Due in a month" at bounding box center [439, 93] width 92 height 25
